Goal: Book appointment/travel/reservation

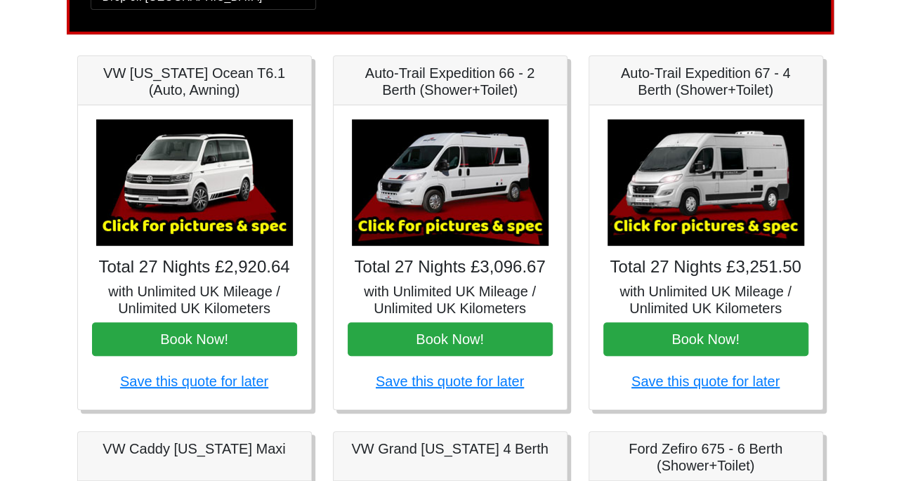
scroll to position [177, 0]
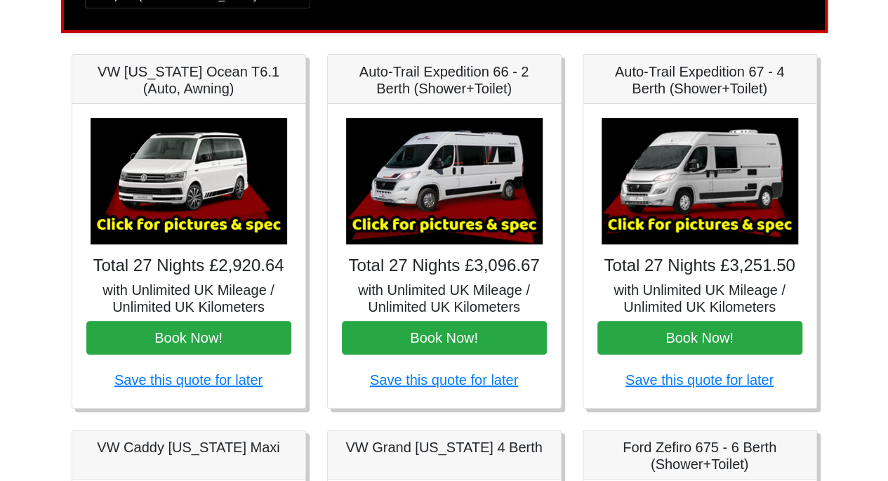
click at [195, 161] on img at bounding box center [189, 181] width 197 height 126
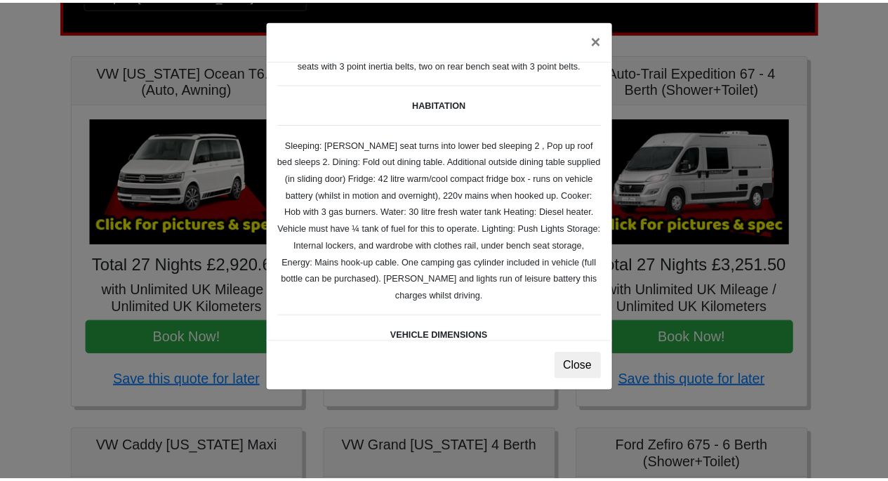
scroll to position [187, 0]
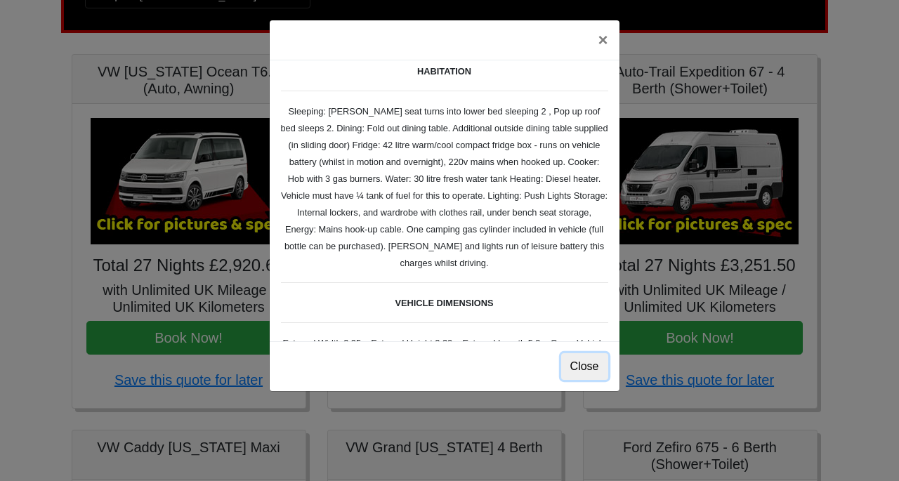
click at [580, 370] on button "Close" at bounding box center [584, 366] width 47 height 27
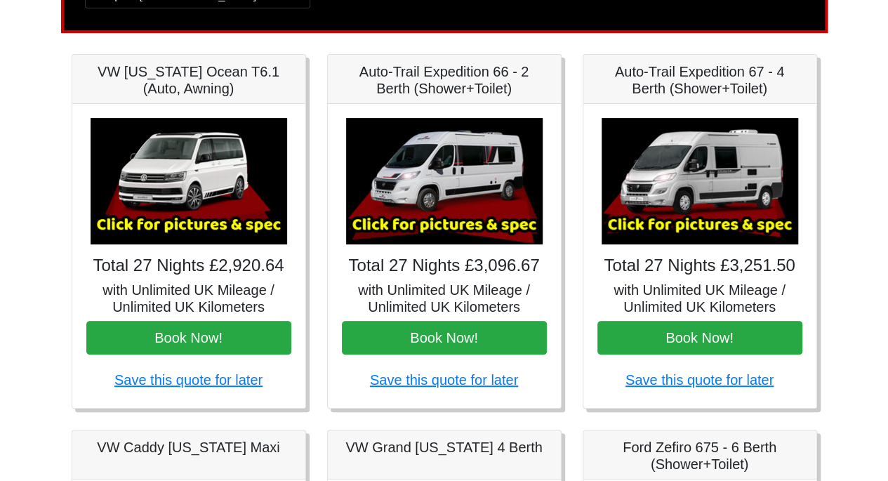
click at [480, 183] on img at bounding box center [444, 181] width 197 height 126
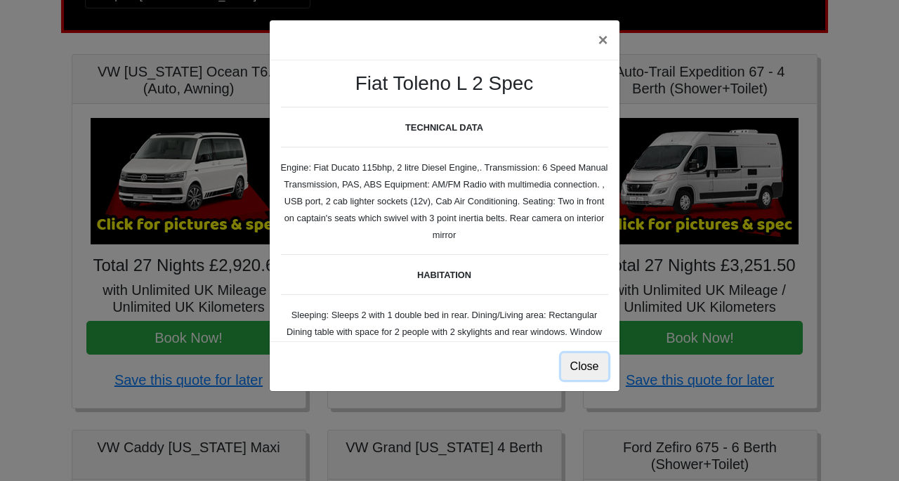
click at [593, 374] on button "Close" at bounding box center [584, 366] width 47 height 27
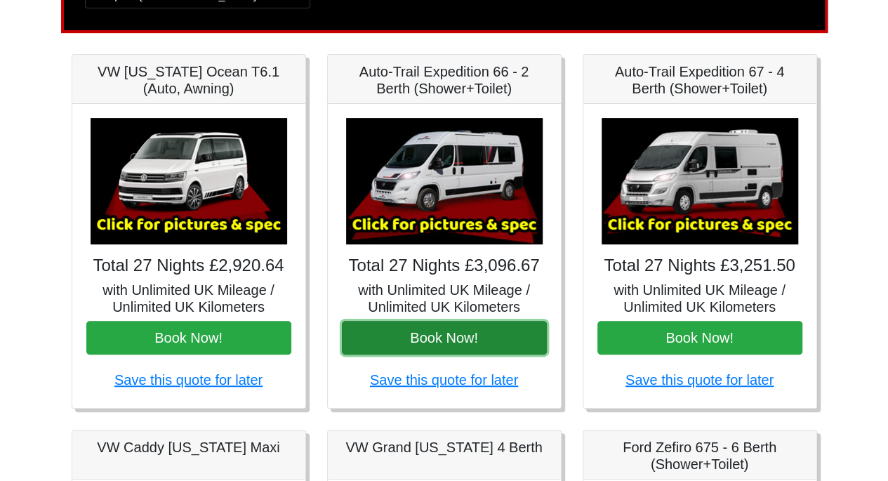
click at [465, 338] on button "Book Now!" at bounding box center [444, 338] width 205 height 34
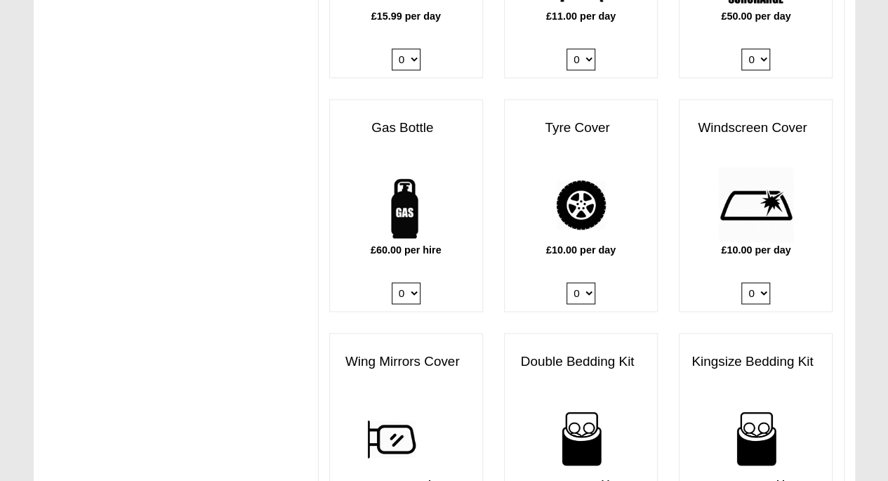
scroll to position [932, 0]
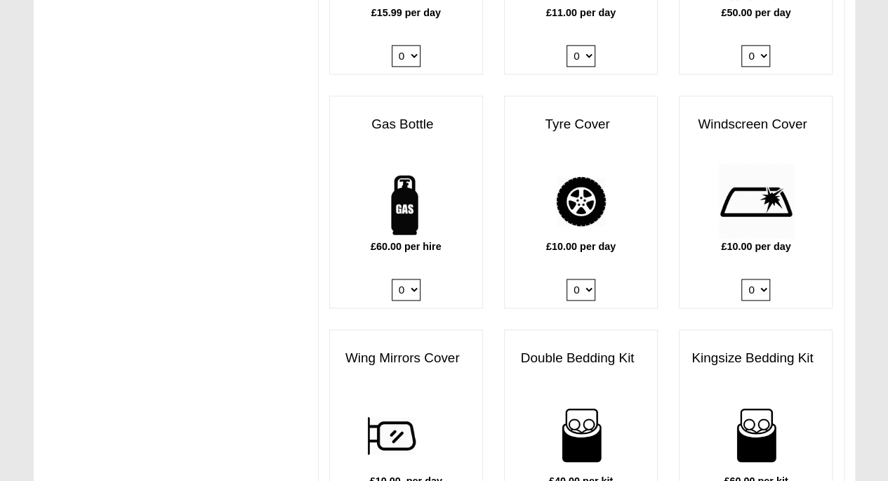
click at [413, 279] on select "0 1" at bounding box center [406, 290] width 29 height 22
select select "Gas Bottle x QTY 1 @ 60.00 GBP per hire."
click at [392, 279] on select "0 1" at bounding box center [406, 290] width 29 height 22
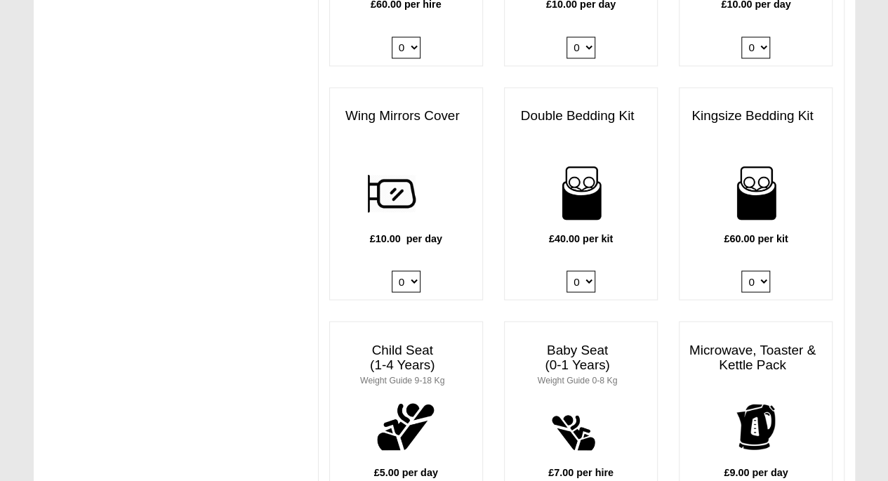
scroll to position [1177, 0]
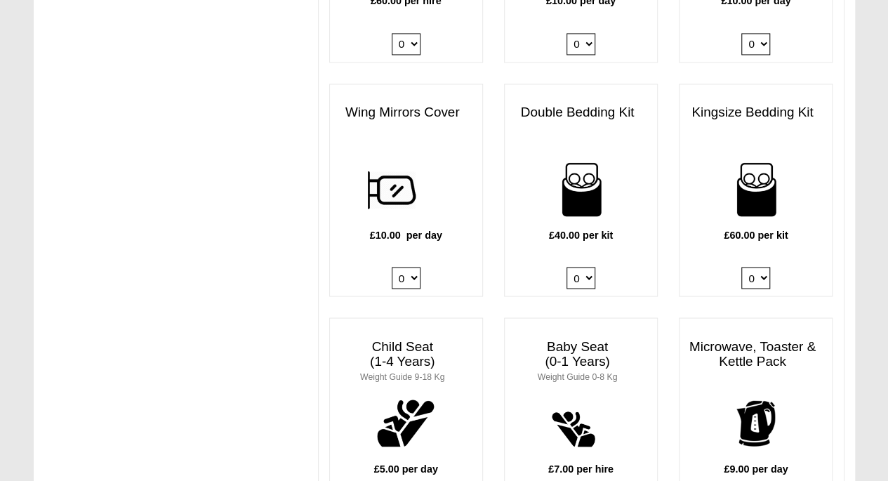
click at [760, 267] on select "0 1 2 3 4" at bounding box center [755, 278] width 29 height 22
select select "Kingsize Bedding Kit x QTY 1 @ 60.00 GBP per kit."
click at [741, 267] on select "0 1 2 3 4" at bounding box center [755, 278] width 29 height 22
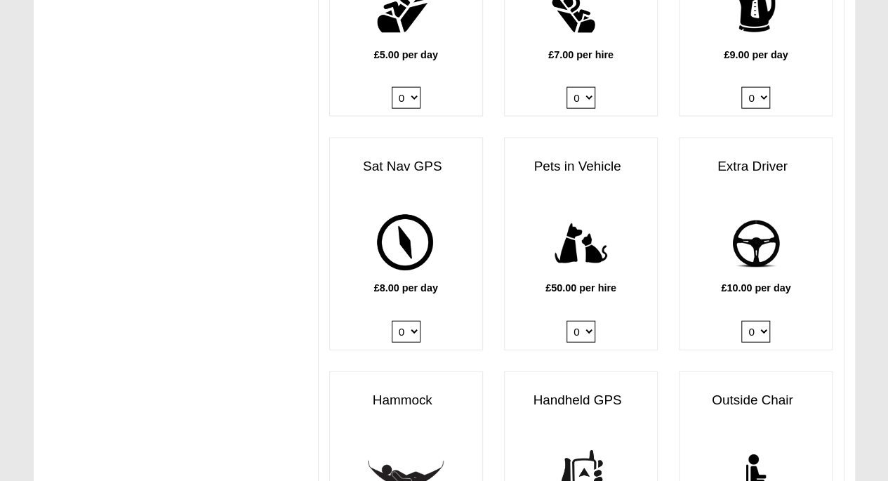
scroll to position [1594, 0]
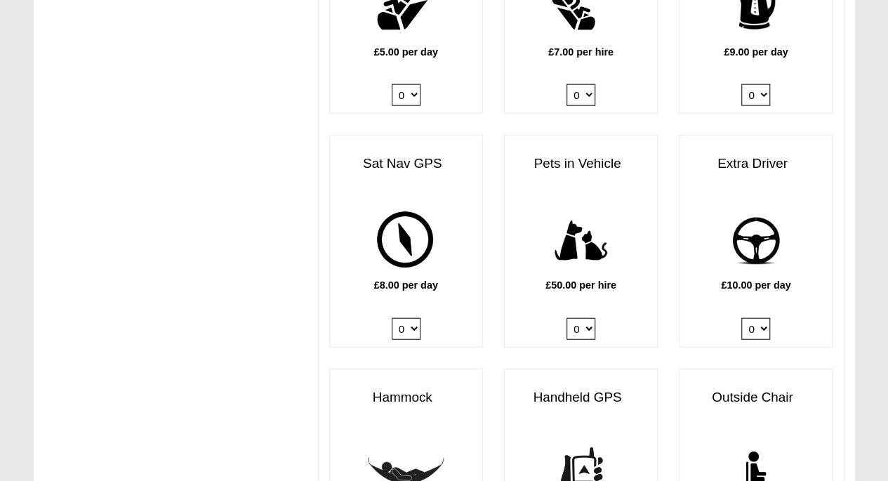
click at [763, 318] on select "0 1" at bounding box center [755, 329] width 29 height 22
select select "Extra Driver x QTY 1 @ 10.00 GBP per day."
click at [741, 318] on select "0 1" at bounding box center [755, 329] width 29 height 22
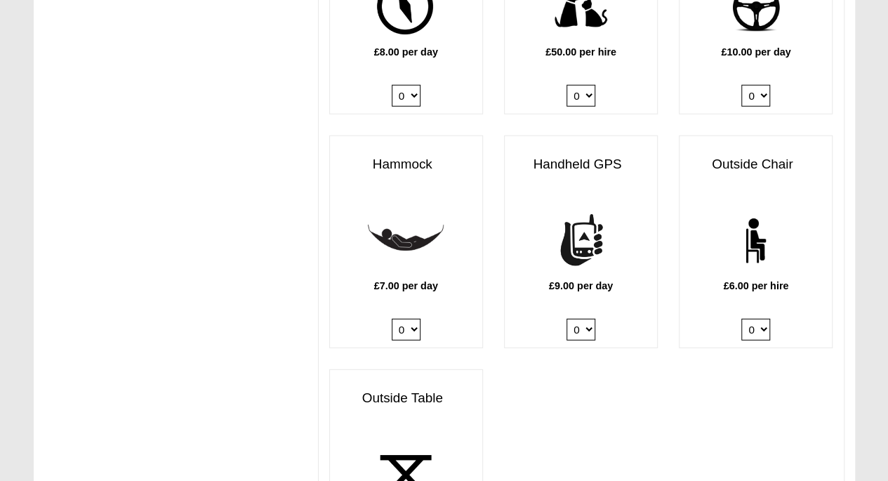
scroll to position [1824, 0]
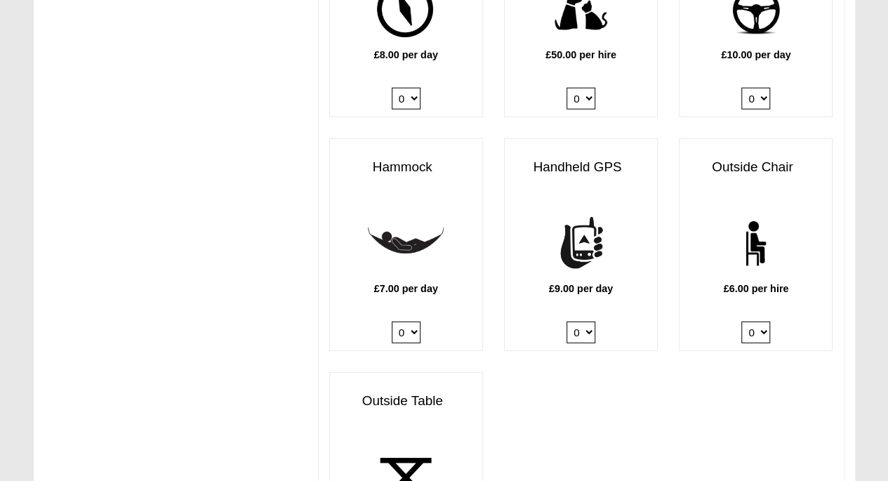
click at [763, 322] on select "0 1 2 3 4 5 6" at bounding box center [755, 333] width 29 height 22
select select "Outside Chair x QTY 2 @ 6.00 GBP per hire."
click at [741, 322] on select "0 1 2 3 4 5 6" at bounding box center [755, 333] width 29 height 22
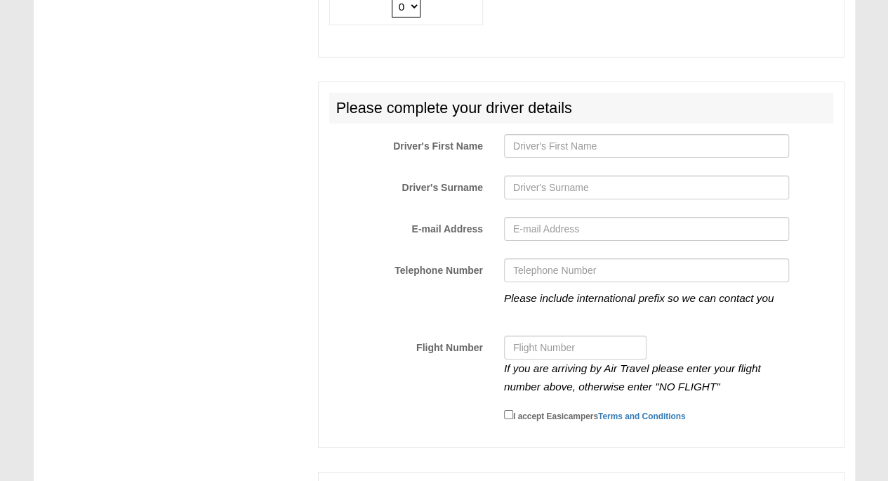
scroll to position [2381, 0]
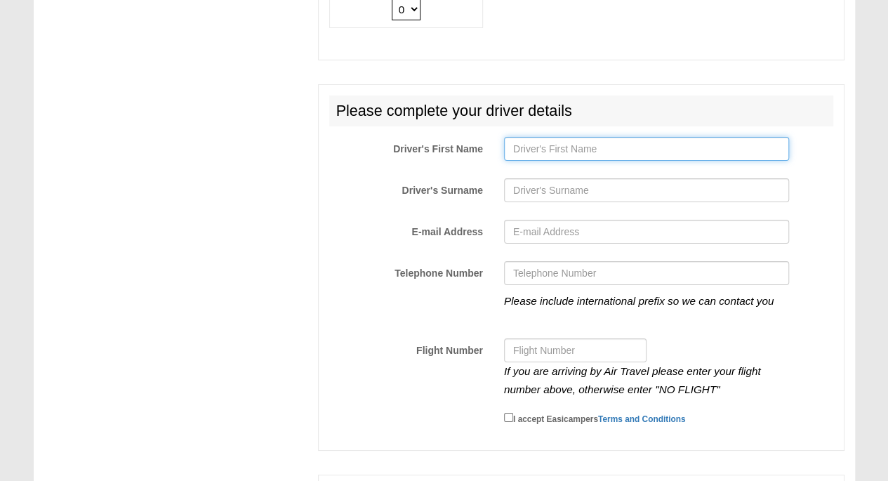
click at [562, 137] on input "Driver's First Name" at bounding box center [646, 149] width 285 height 24
type input "[PERSON_NAME]"
type input "Shewring"
type input "charlesmaxwellshewring@gmail.c"
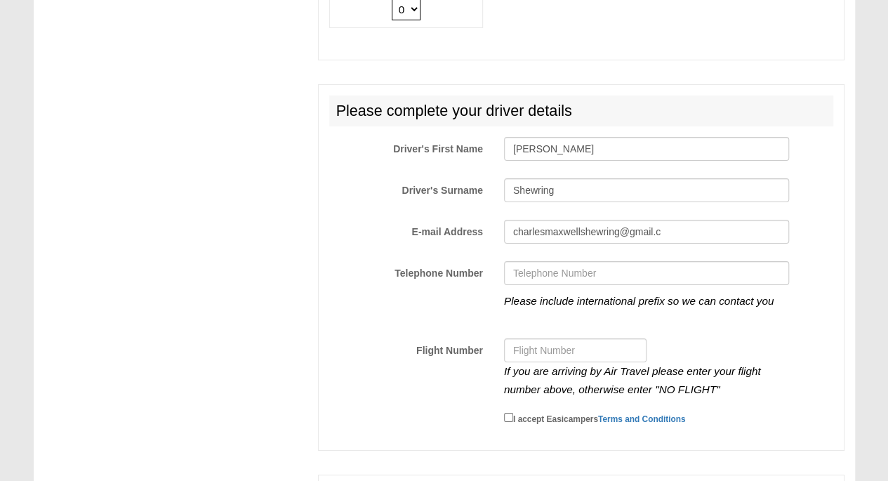
type input "[PHONE_NUMBER]"
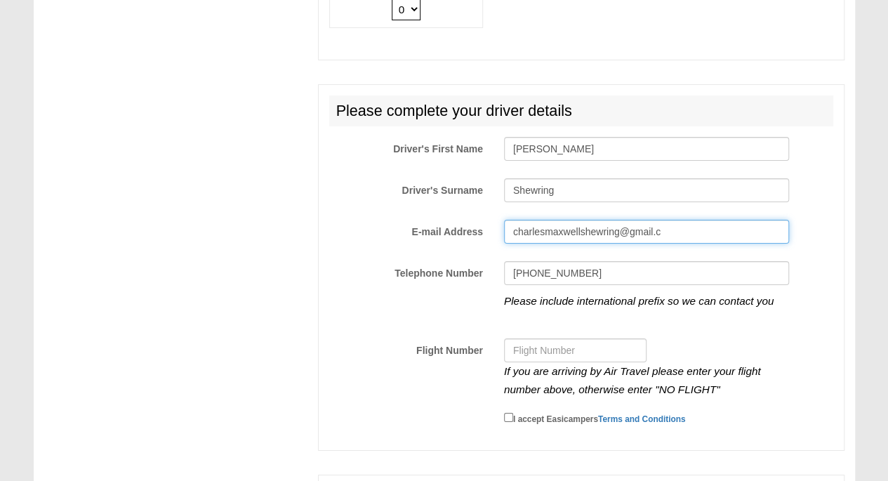
click at [673, 220] on input "charlesmaxwellshewring@gmail.c" at bounding box center [646, 232] width 285 height 24
click at [664, 220] on input "charlesmaxwellshewring@gmail.c" at bounding box center [646, 232] width 285 height 24
click at [677, 220] on input "charlesmaxwellshewring@gmail.c" at bounding box center [646, 232] width 285 height 24
click at [680, 220] on input "[EMAIL_ADDRESS]." at bounding box center [646, 232] width 285 height 24
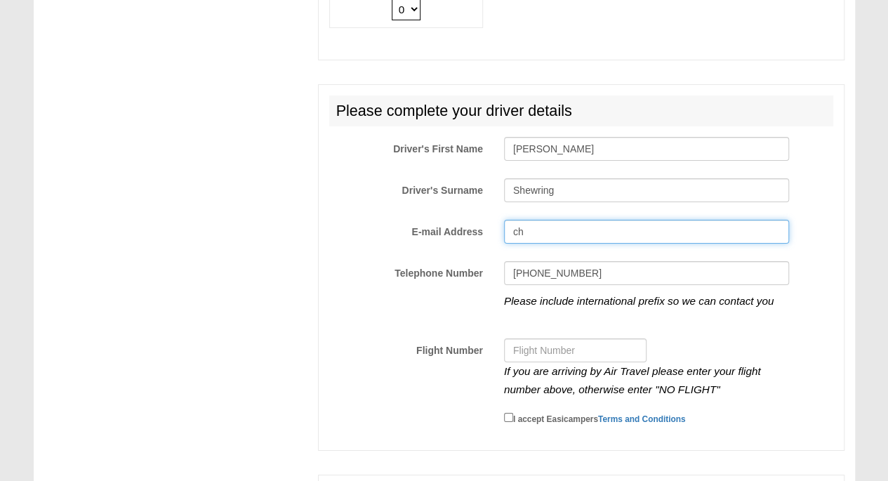
type input "c"
click at [529, 220] on input "E-mail Address" at bounding box center [646, 232] width 285 height 24
drag, startPoint x: 666, startPoint y: 210, endPoint x: 470, endPoint y: 218, distance: 195.3
click at [470, 220] on div "E-mail Address charlesmaxwellshewring@gmail.c" at bounding box center [581, 235] width 525 height 31
type input "[EMAIL_ADDRESS][DOMAIN_NAME]"
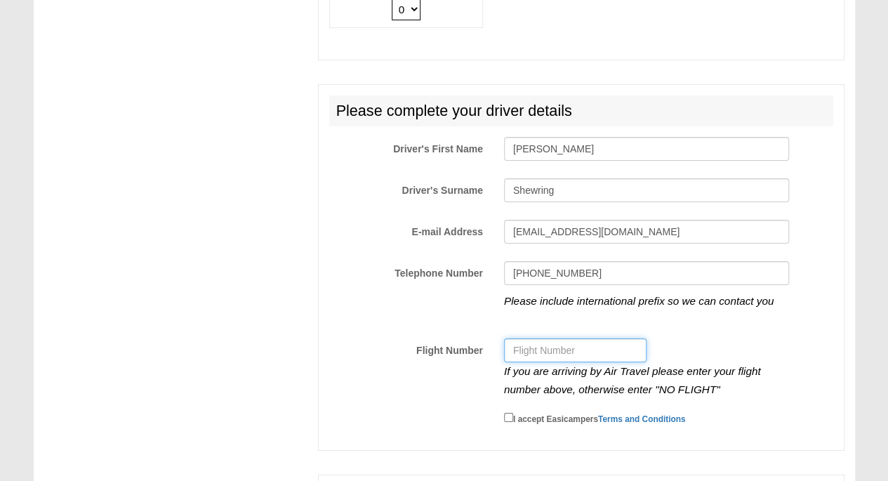
click at [540, 338] on input "Flight Number" at bounding box center [575, 350] width 143 height 24
type input "no flight"
click at [508, 413] on input "I accept Easicampers Terms and Conditions" at bounding box center [508, 417] width 9 height 9
checkbox input "true"
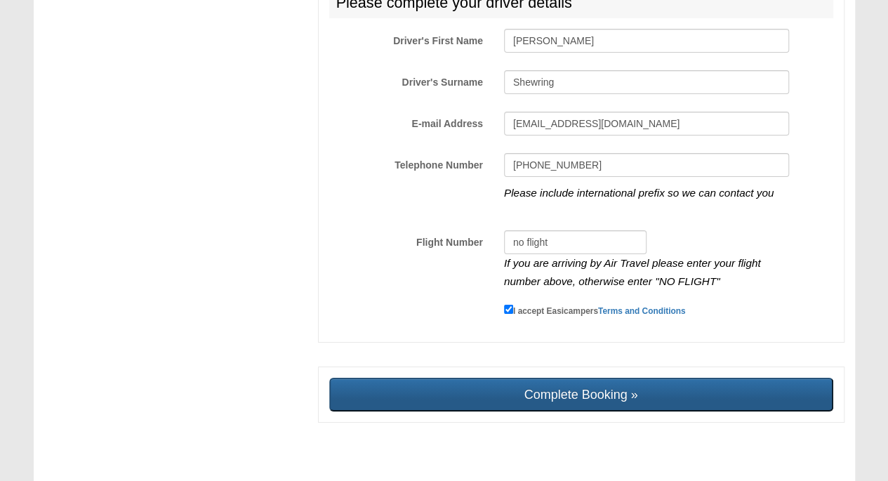
click at [584, 378] on input "Complete Booking »" at bounding box center [581, 395] width 504 height 34
type input "Sending, please wait..."
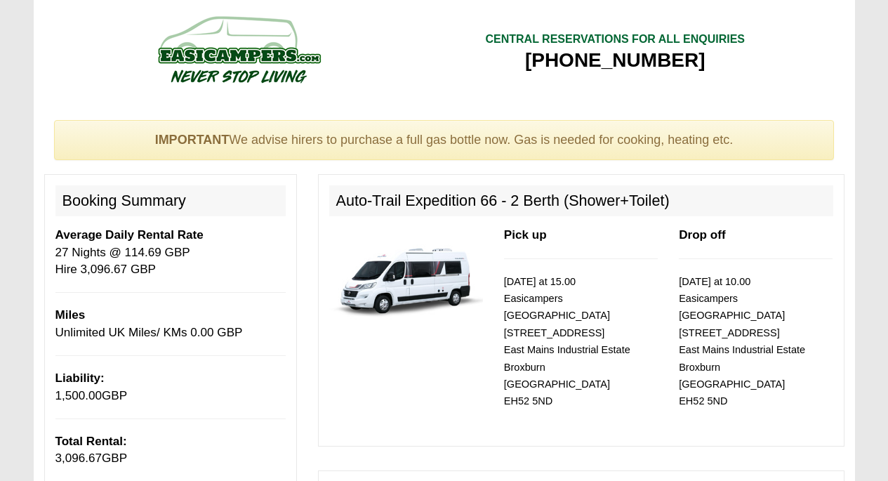
select select "Gas Bottle x QTY 1 @ 60.00 GBP per hire."
select select "Kingsize Bedding Kit x QTY 1 @ 60.00 GBP per kit."
select select "Extra Driver x QTY 1 @ 10.00 GBP per day."
select select "Outside Chair x QTY 2 @ 6.00 GBP per hire."
